Goal: Task Accomplishment & Management: Complete application form

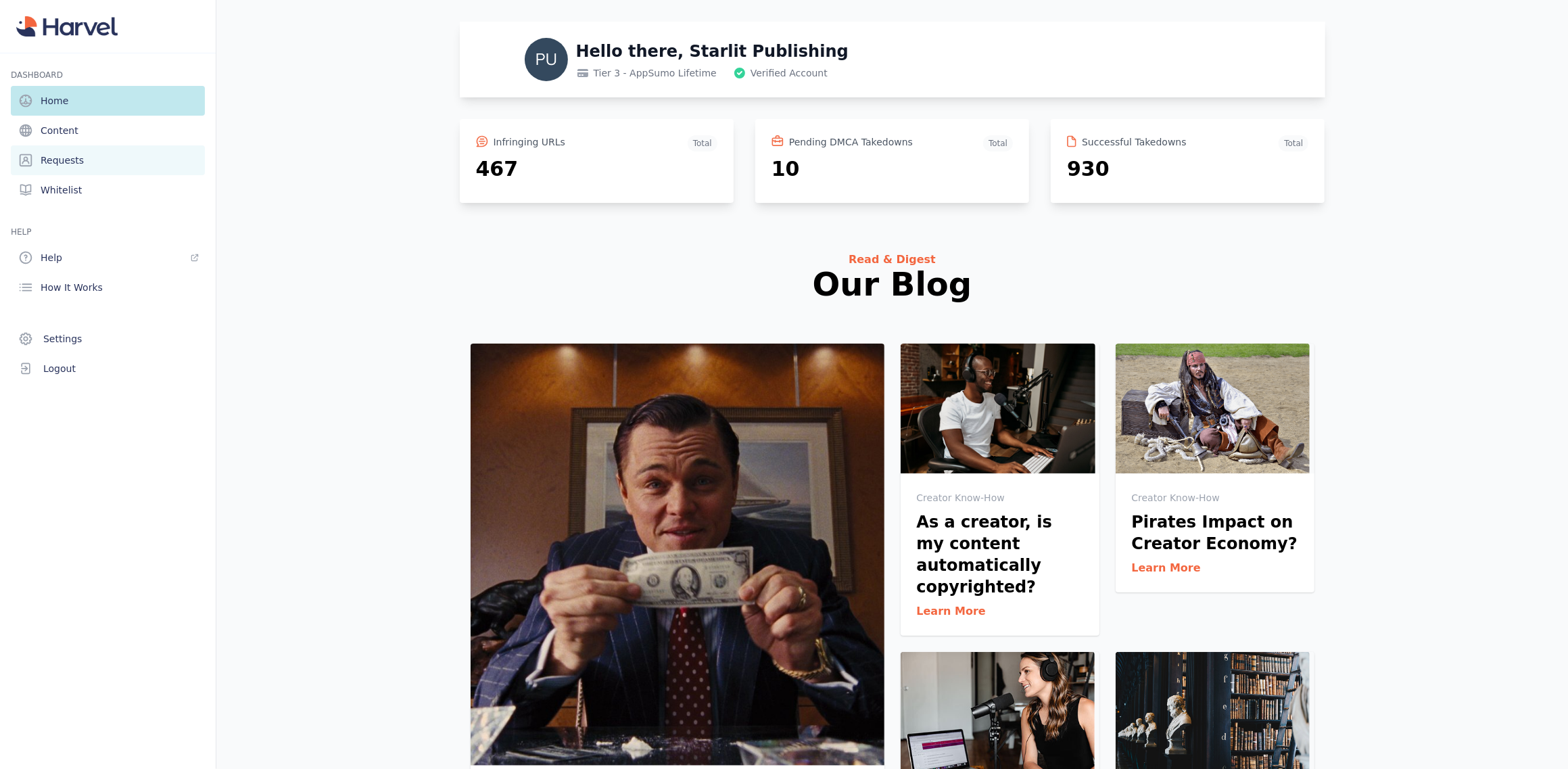
click at [78, 160] on span "Requests" at bounding box center [62, 160] width 43 height 14
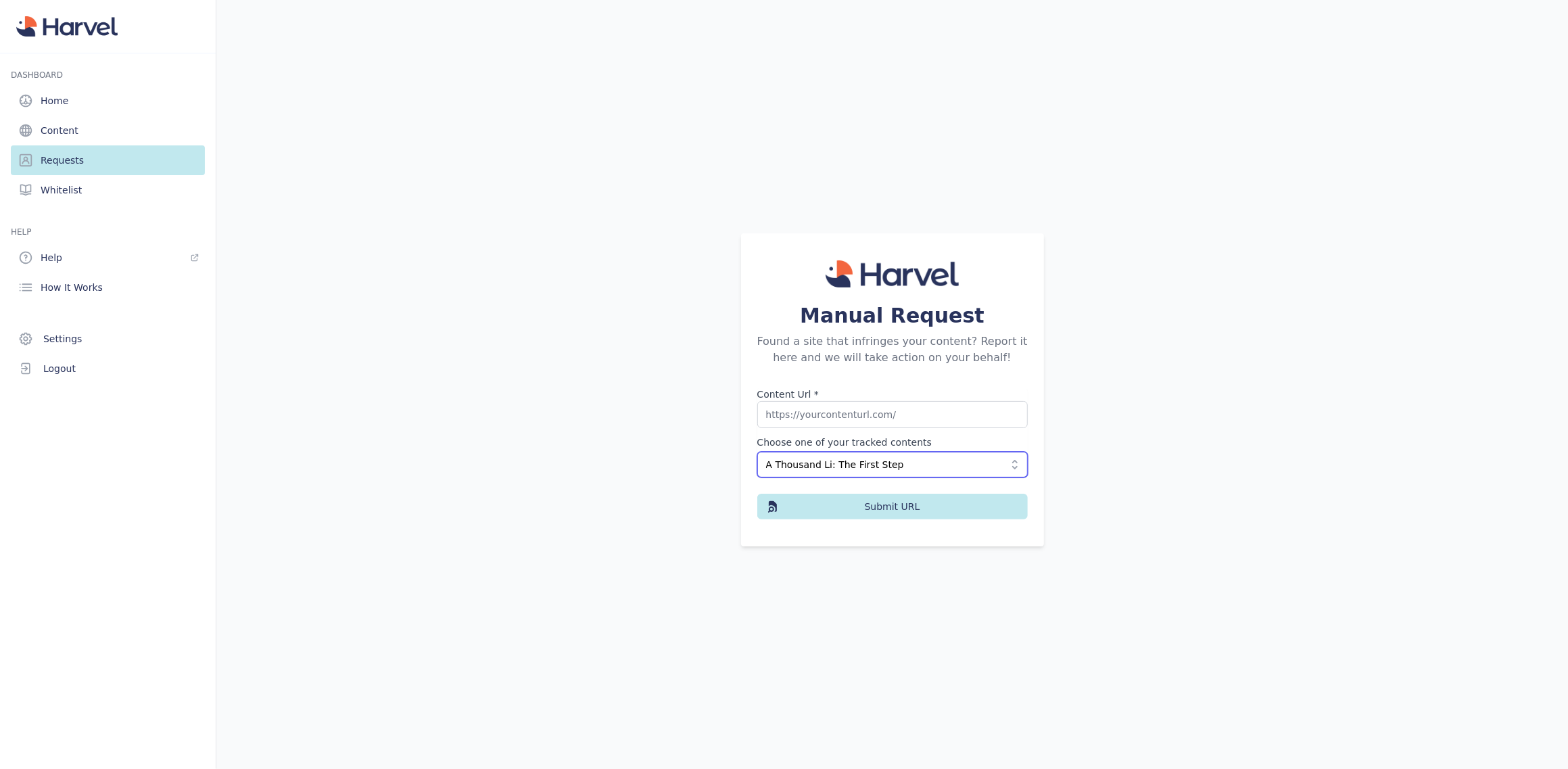
click at [919, 467] on span "A Thousand Li: The First Step" at bounding box center [883, 464] width 234 height 14
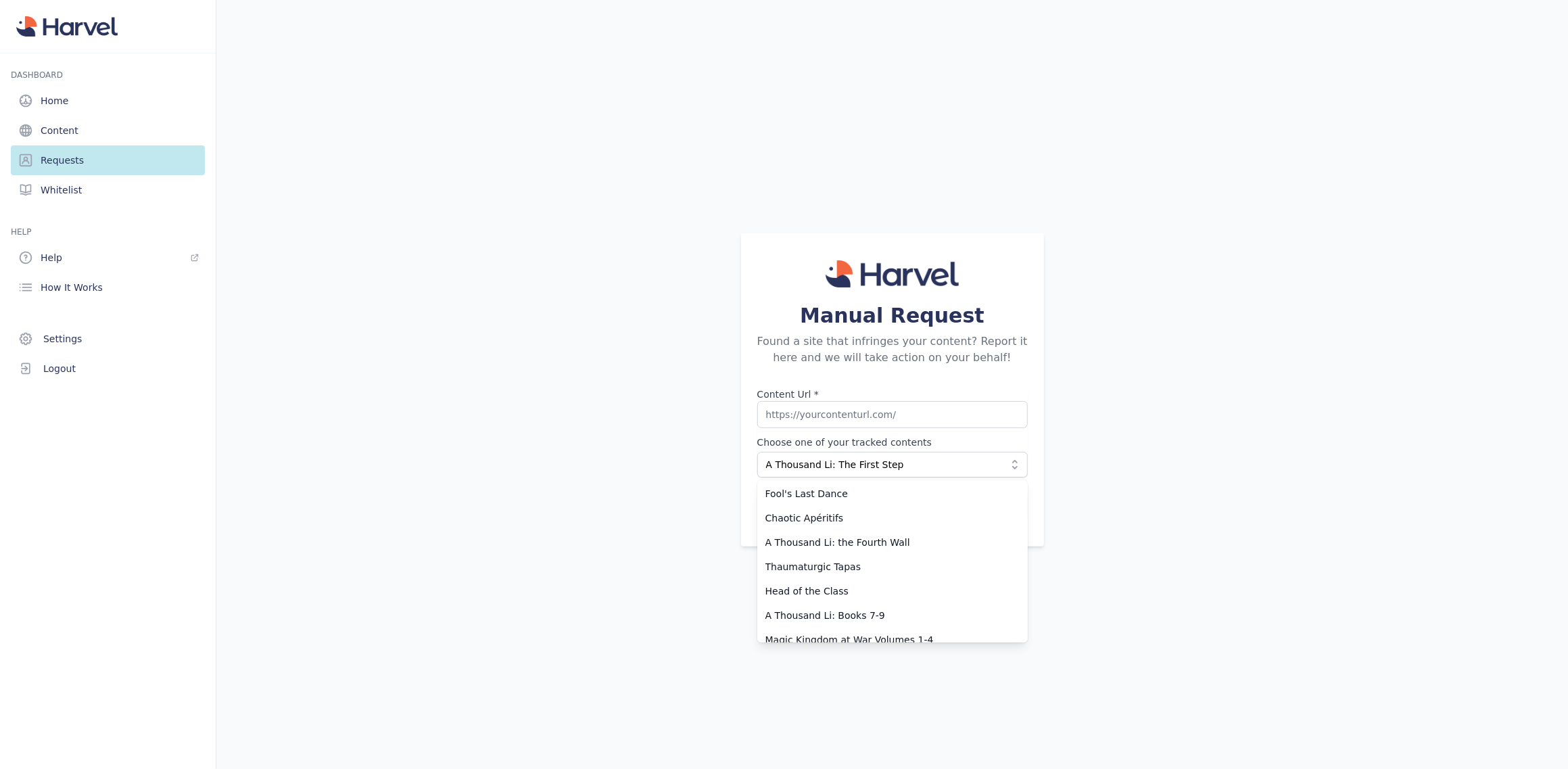
scroll to position [1690, 0]
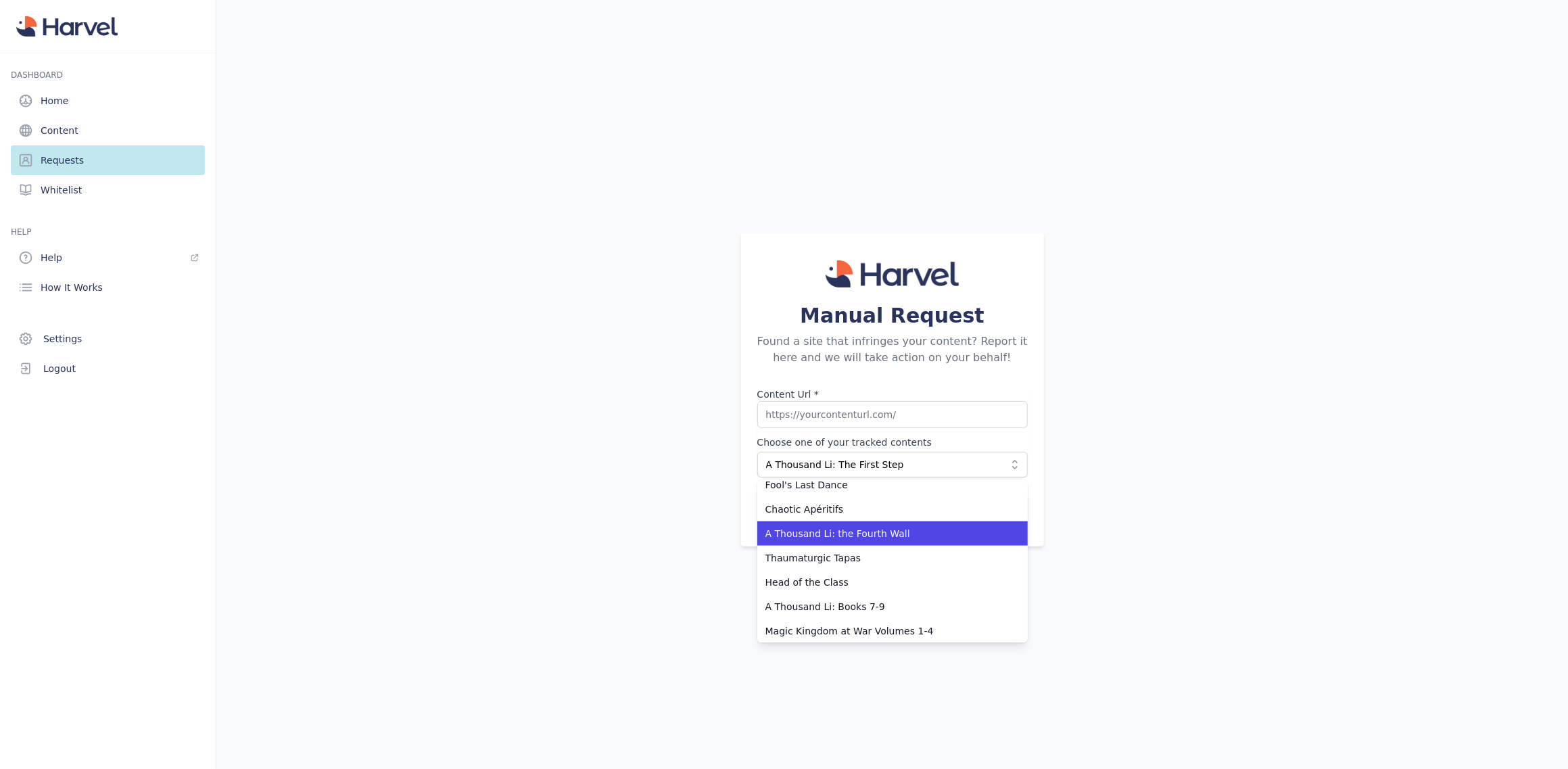
click at [861, 529] on span "A Thousand Li: the Fourth Wall" at bounding box center [884, 533] width 238 height 14
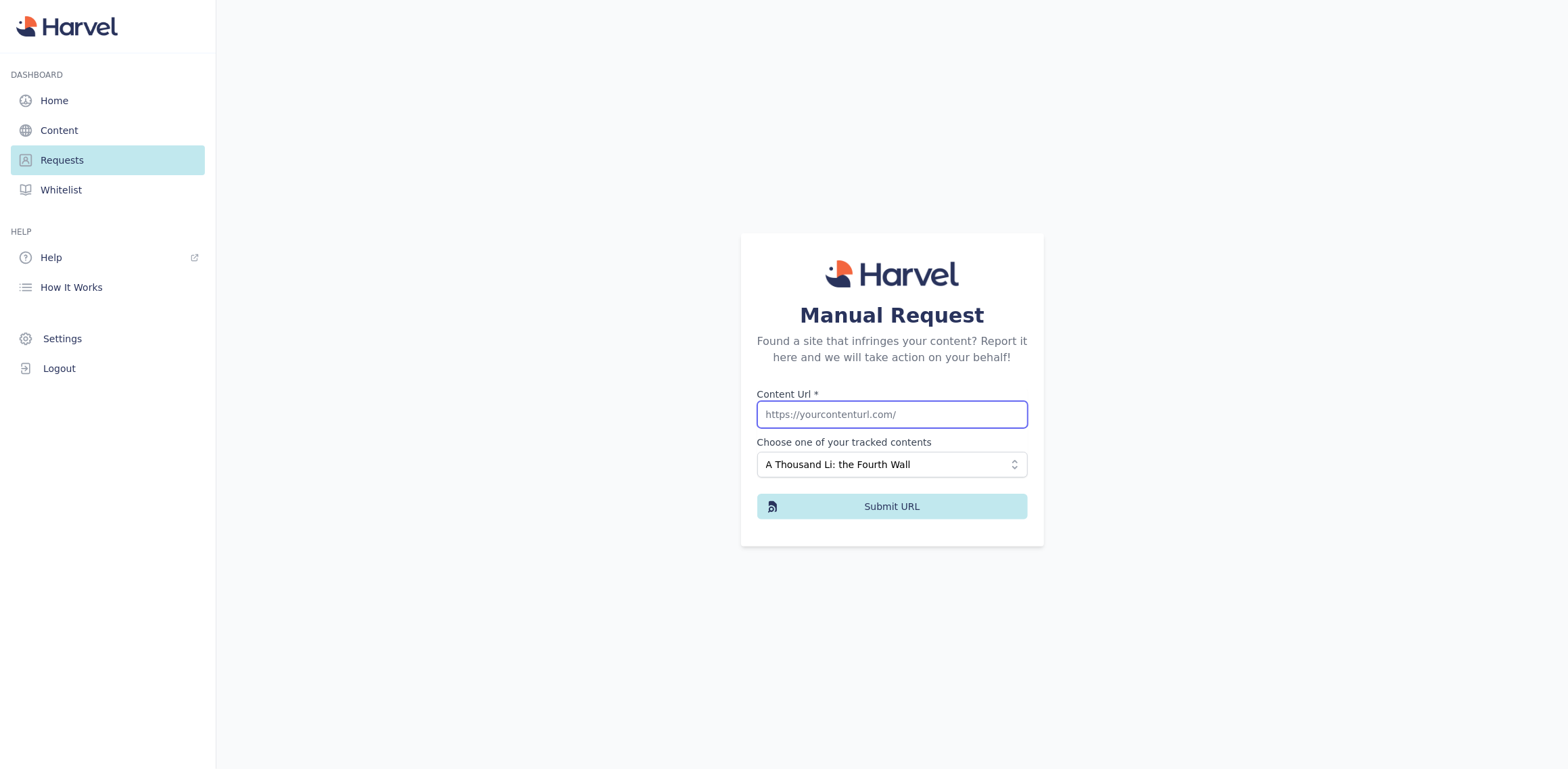
click at [852, 411] on input "Content Url *" at bounding box center [893, 414] width 270 height 27
paste input "[URL][DOMAIN_NAME]"
type input "[URL][DOMAIN_NAME]"
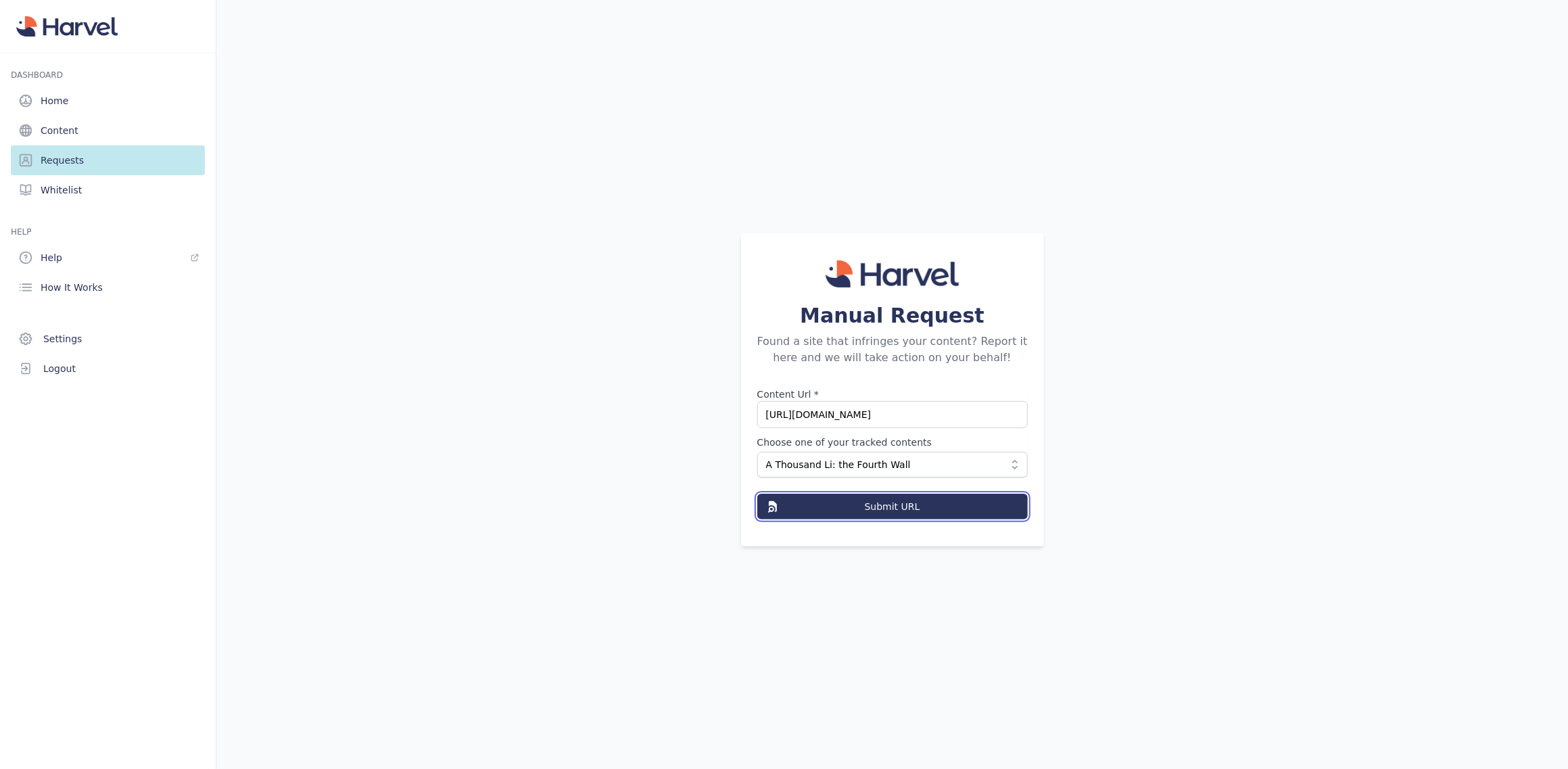
click at [847, 512] on button "Submit URL" at bounding box center [893, 506] width 270 height 26
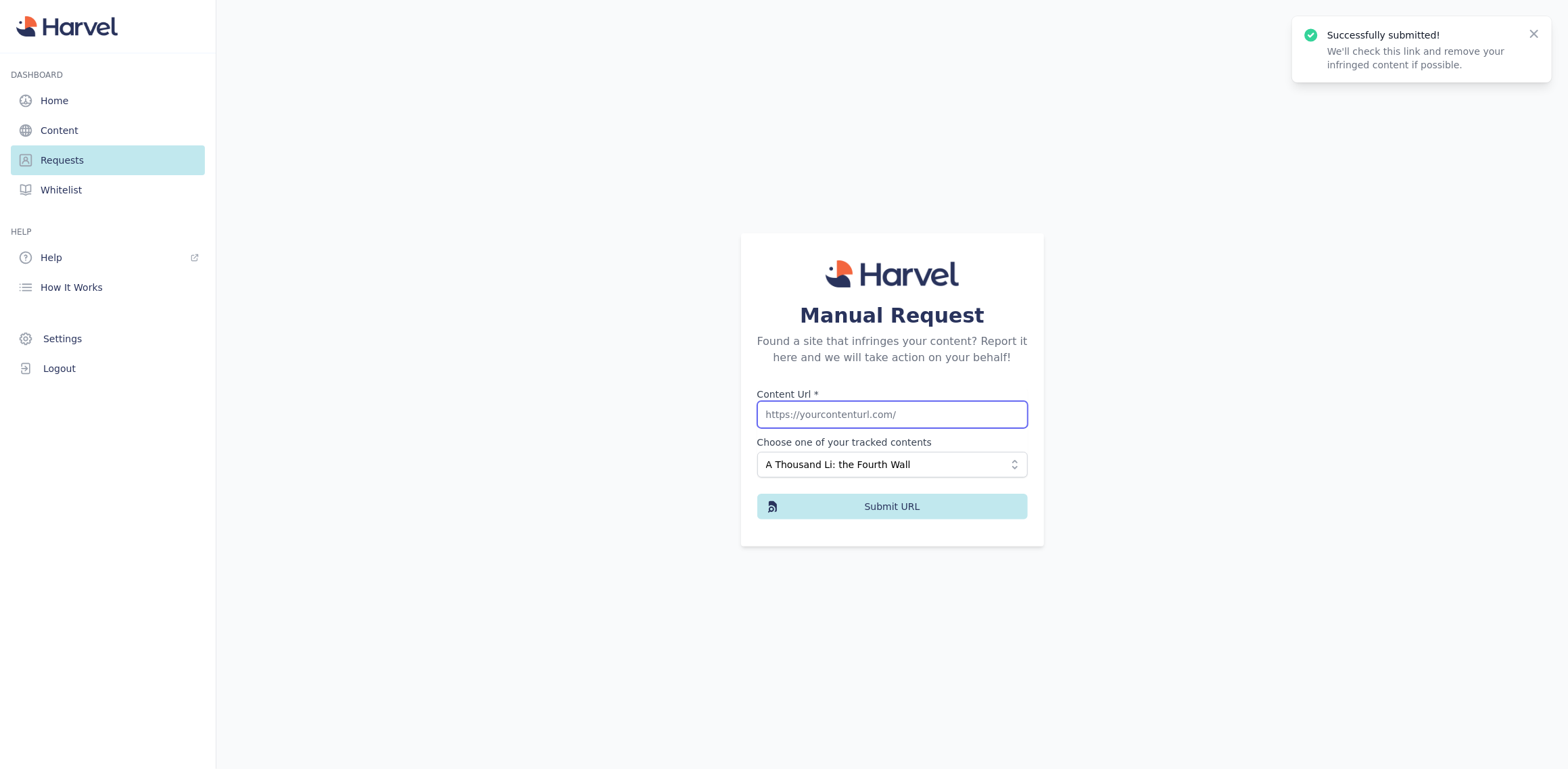
click at [901, 421] on input "Content Url *" at bounding box center [893, 414] width 270 height 27
paste input "[URL][DOMAIN_NAME]"
type input "[URL][DOMAIN_NAME]"
click at [949, 473] on button "A Thousand Li: the Fourth Wall" at bounding box center [893, 465] width 270 height 26
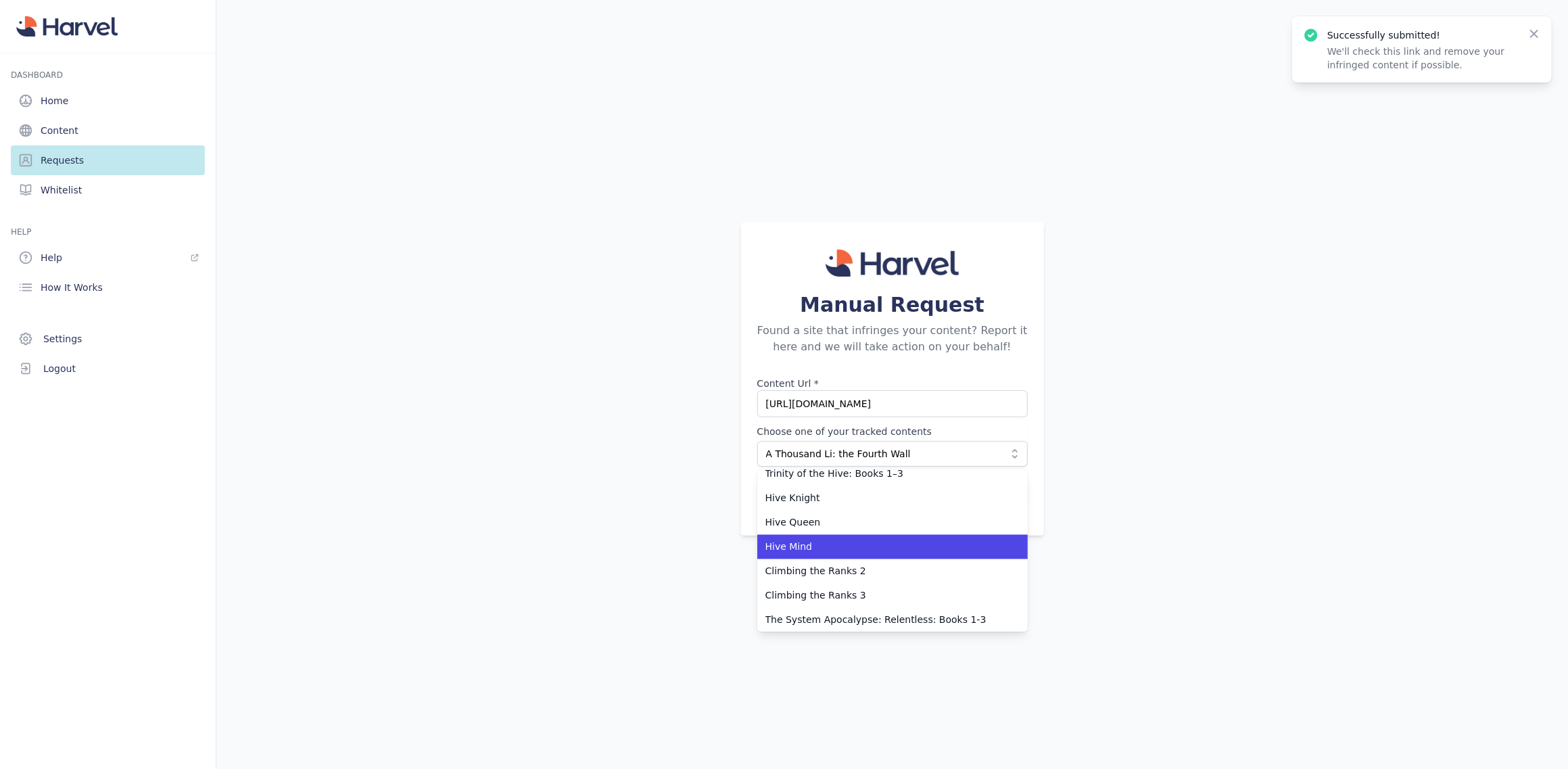
scroll to position [2203, 0]
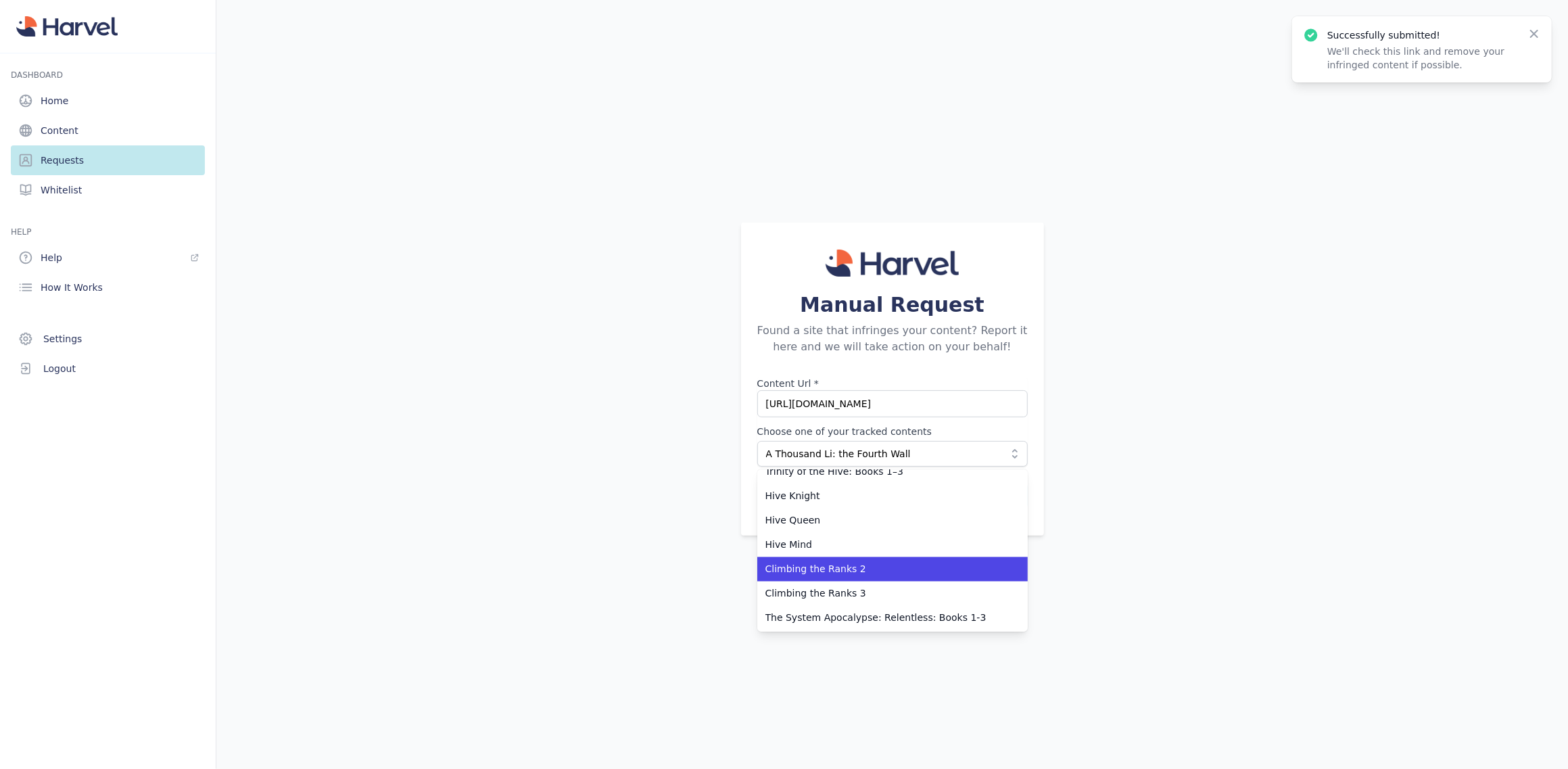
click at [861, 565] on span "Climbing the Ranks 2" at bounding box center [884, 569] width 238 height 14
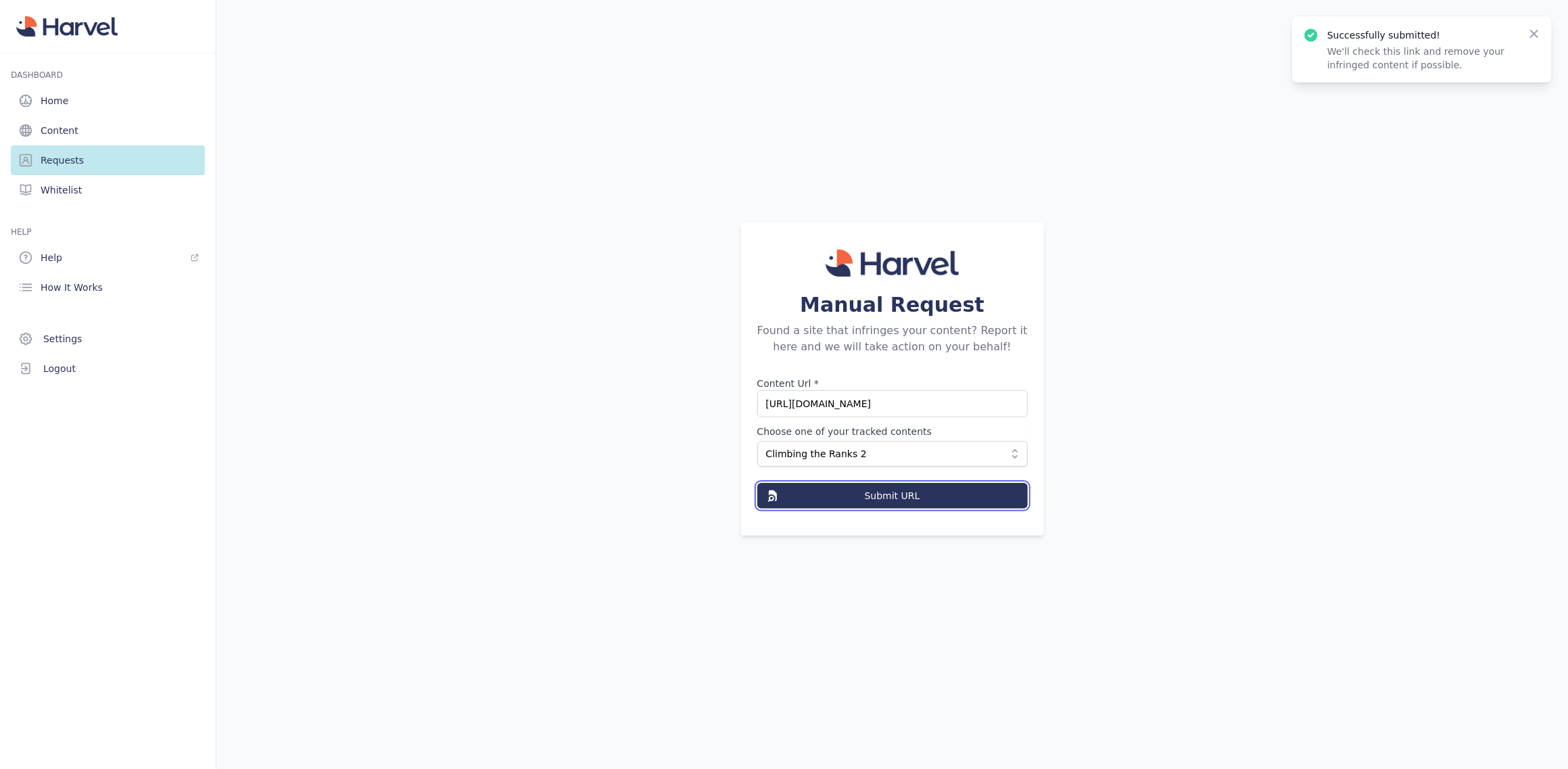
click at [906, 493] on button "Submit URL" at bounding box center [893, 496] width 270 height 26
